Goal: Information Seeking & Learning: Learn about a topic

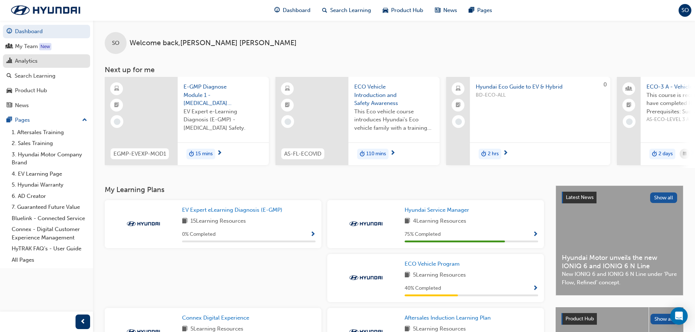
click at [34, 61] on div "Analytics" at bounding box center [26, 61] width 23 height 8
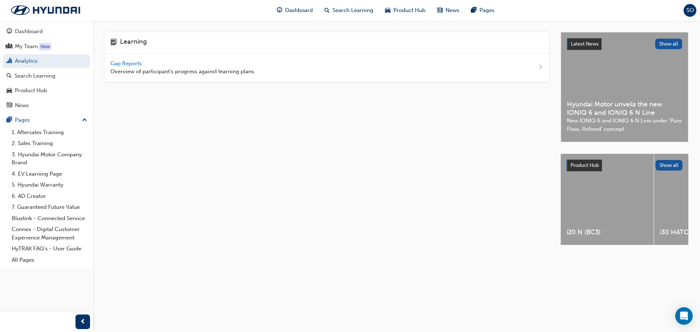
click at [134, 65] on span "Gap Reports" at bounding box center [126, 63] width 33 height 7
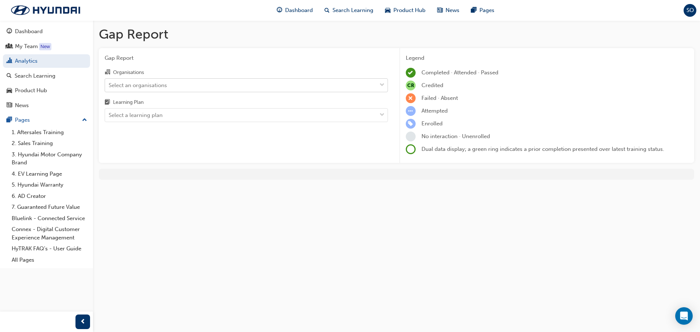
click at [151, 86] on div "Select an organisations" at bounding box center [138, 85] width 58 height 8
click at [109, 86] on input "Organisations Select an organisations" at bounding box center [109, 85] width 1 height 6
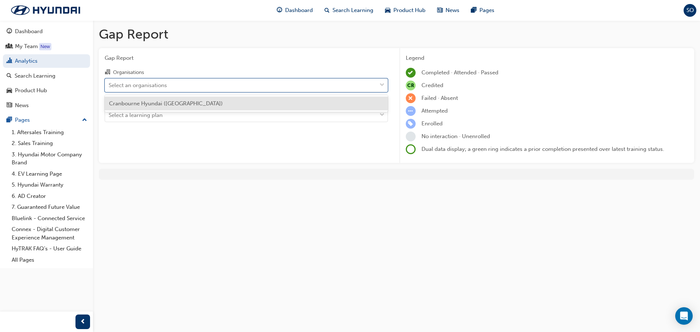
click at [154, 105] on span "Cranbourne Hyundai ([GEOGRAPHIC_DATA])" at bounding box center [166, 103] width 114 height 7
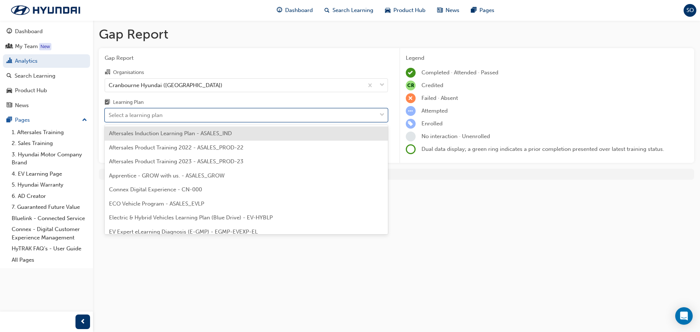
click at [154, 112] on div "Select a learning plan" at bounding box center [136, 115] width 54 height 8
click at [109, 112] on input "Learning Plan option Aftersales Induction Learning Plan - ASALES_IND focused, 1…" at bounding box center [109, 115] width 1 height 6
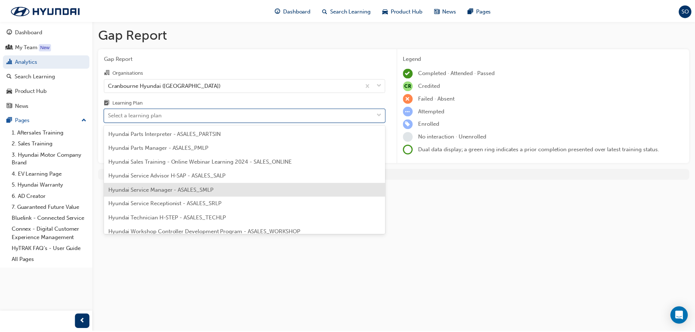
scroll to position [219, 0]
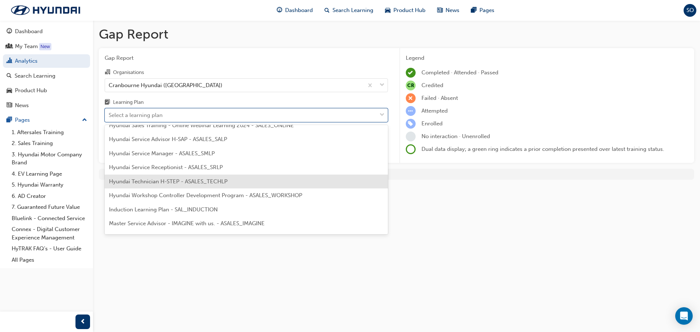
click at [168, 185] on div "Hyundai Technician H-STEP - ASALES_TECHLP" at bounding box center [246, 182] width 283 height 14
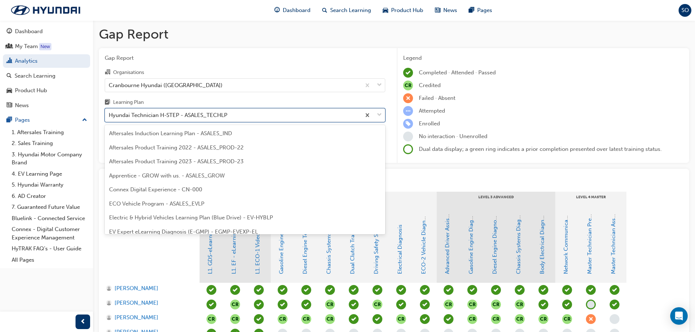
click at [148, 118] on div "Hyundai Technician H-STEP - ASALES_TECHLP" at bounding box center [168, 115] width 119 height 8
click at [109, 118] on input "Learning Plan option Hyundai Technician H-STEP - ASALES_TECHLP, selected. optio…" at bounding box center [109, 115] width 1 height 6
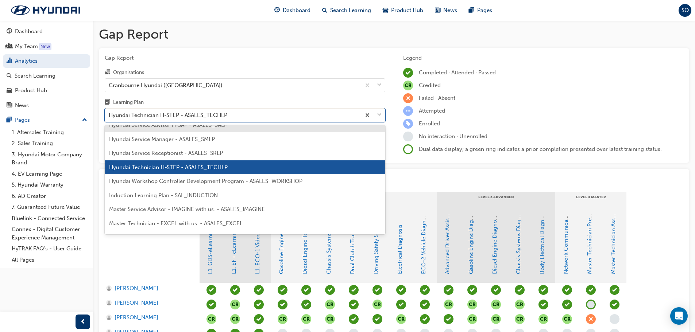
scroll to position [251, 0]
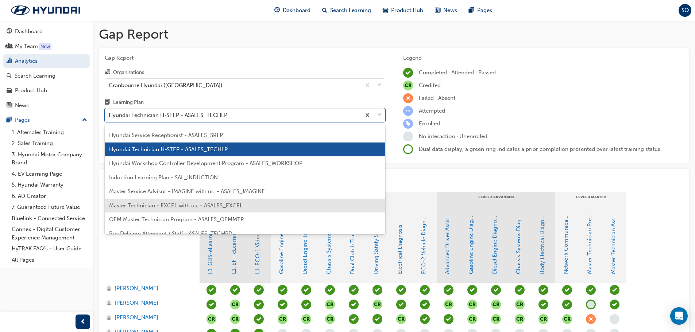
click at [152, 206] on span "Master Technician - EXCEL with us. - ASALES_EXCEL" at bounding box center [175, 205] width 133 height 7
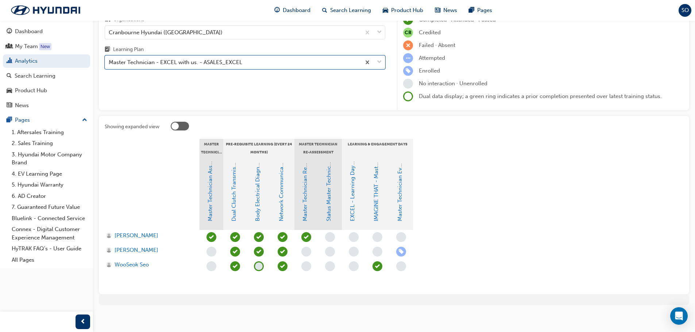
scroll to position [56, 0]
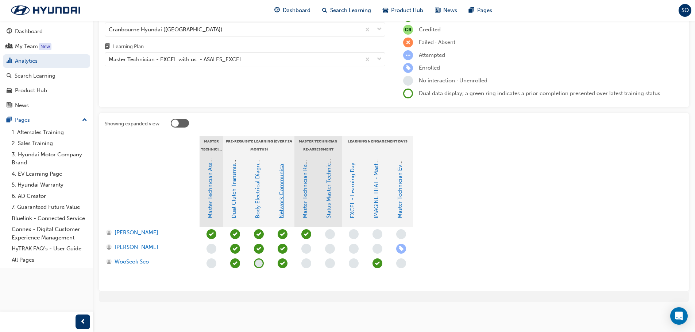
click at [280, 201] on link "Network Communications" at bounding box center [281, 185] width 7 height 67
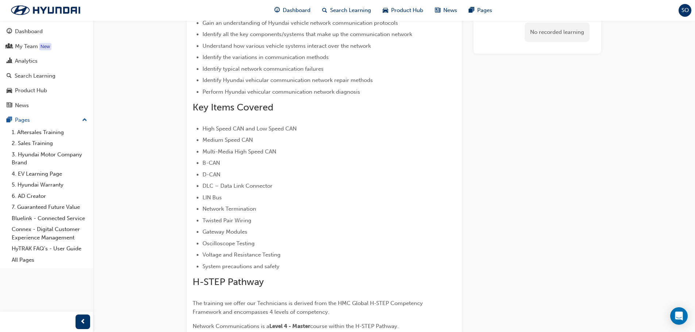
scroll to position [109, 0]
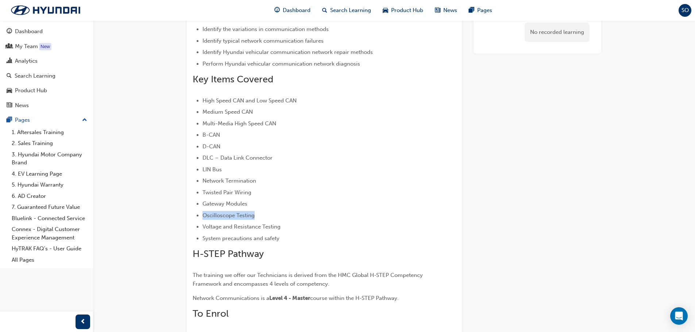
drag, startPoint x: 201, startPoint y: 214, endPoint x: 274, endPoint y: 219, distance: 72.4
click at [274, 219] on ul "High Speed CAN and Low Speed CAN Medium Speed CAN Multi-Media High Speed CAN B-…" at bounding box center [311, 169] width 237 height 147
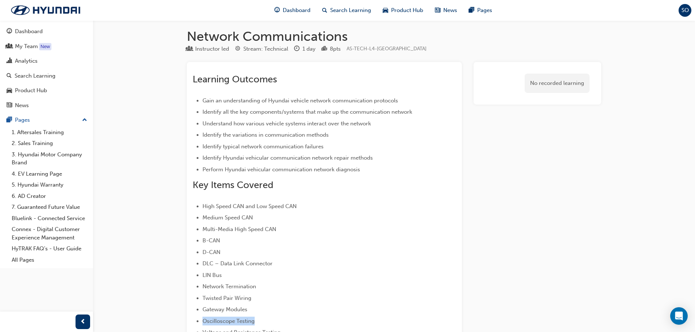
scroll to position [0, 0]
